Goal: Task Accomplishment & Management: Manage account settings

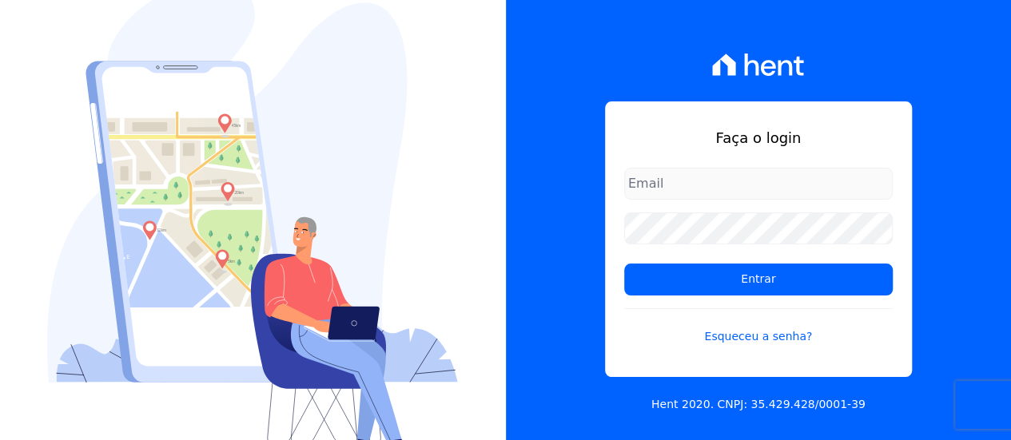
click at [807, 169] on input "email" at bounding box center [758, 184] width 269 height 32
type input "[PERSON_NAME][EMAIL_ADDRESS][PERSON_NAME][DOMAIN_NAME]"
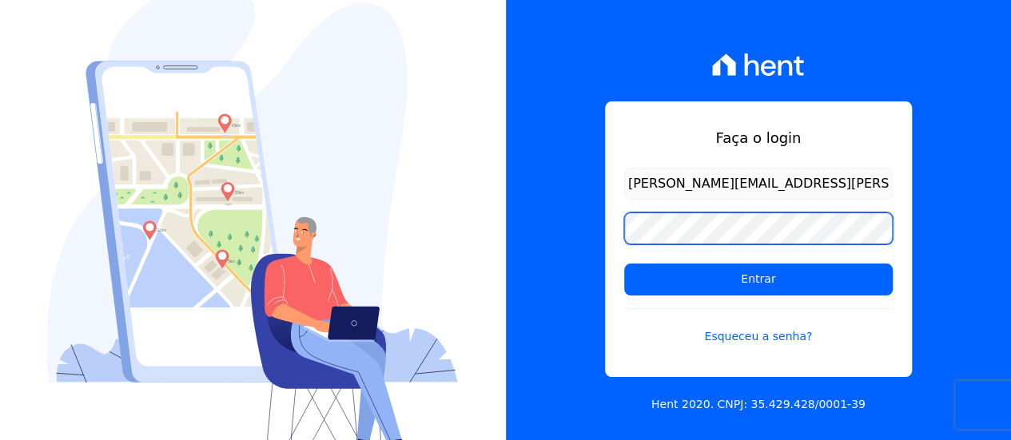
click at [624, 264] on input "Entrar" at bounding box center [758, 280] width 269 height 32
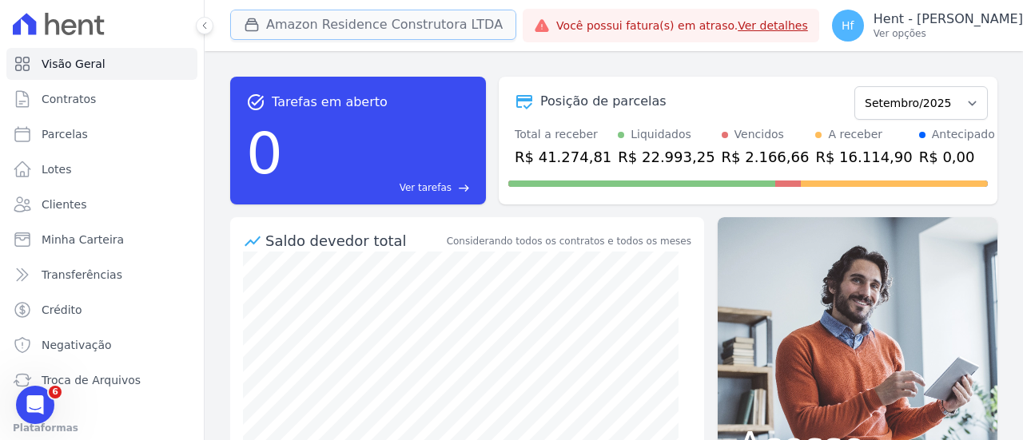
click at [307, 10] on button "Amazon Residence Construtora LTDA" at bounding box center [373, 25] width 286 height 30
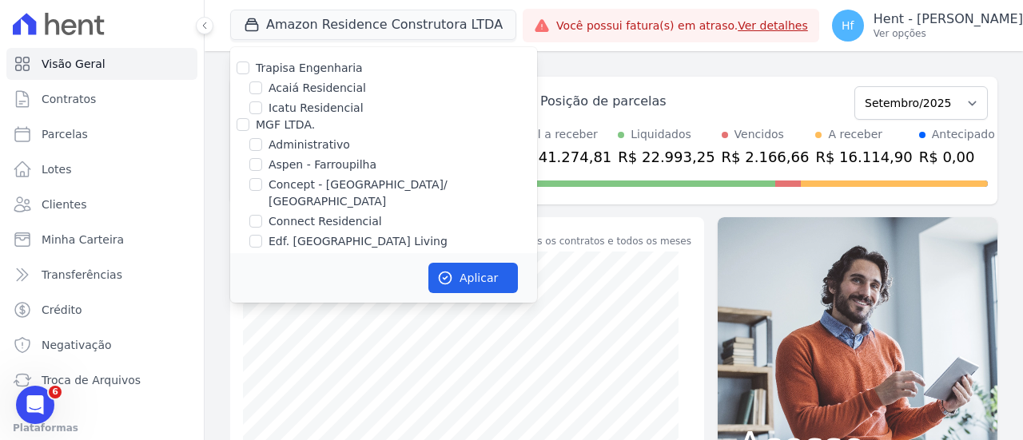
scroll to position [1642, 0]
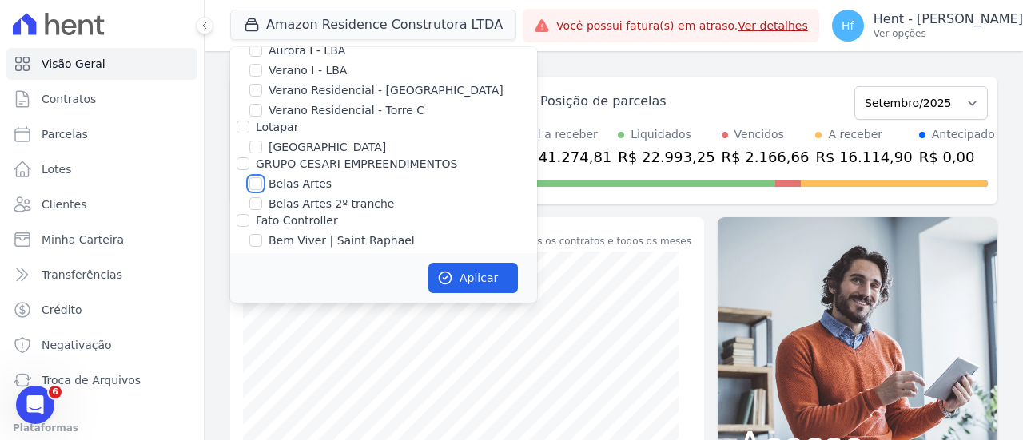
click at [255, 177] on input "Belas Artes" at bounding box center [255, 183] width 13 height 13
checkbox input "true"
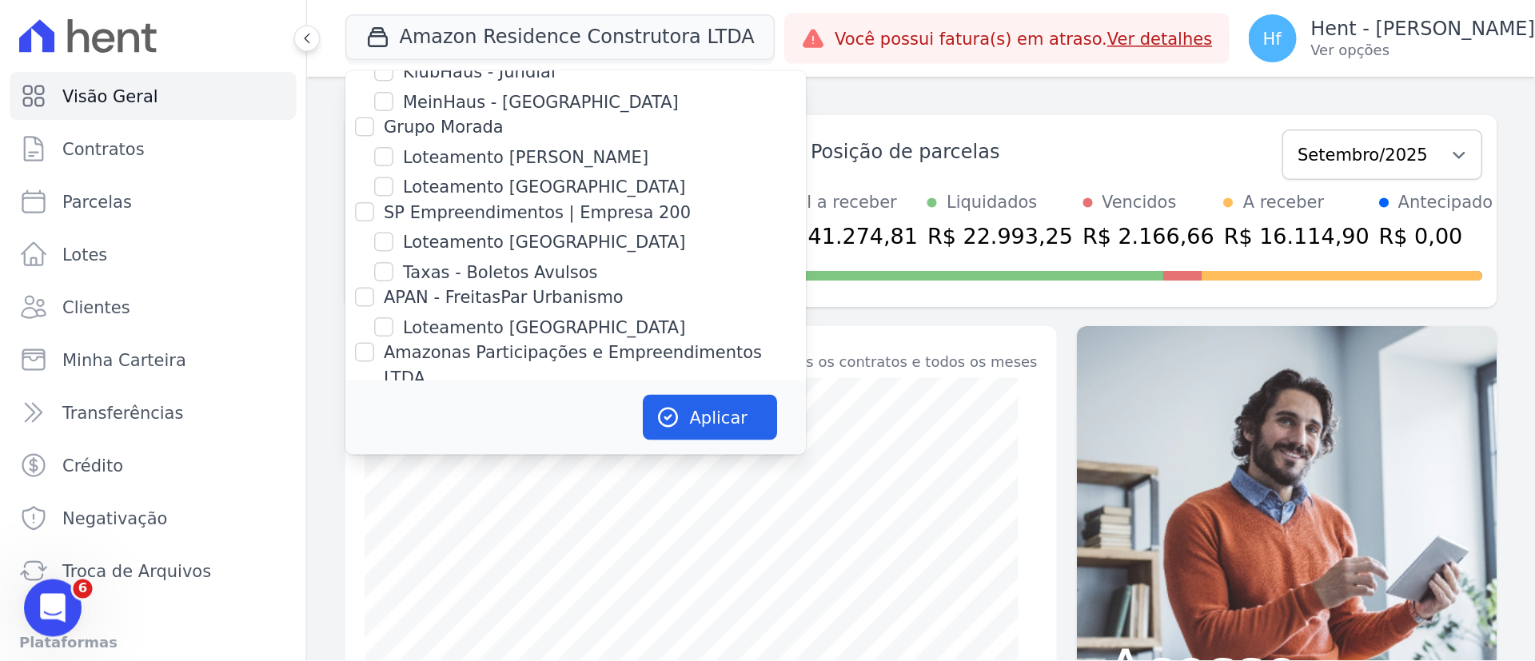
scroll to position [734, 0]
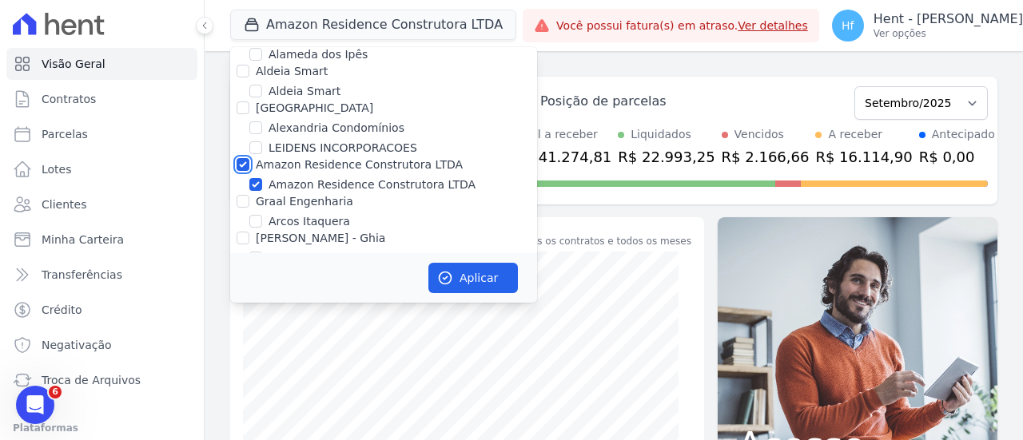
click at [241, 158] on input "Amazon Residence Construtora LTDA" at bounding box center [243, 164] width 13 height 13
checkbox input "false"
click at [448, 284] on icon "button" at bounding box center [446, 279] width 12 height 12
